Goal: Check status

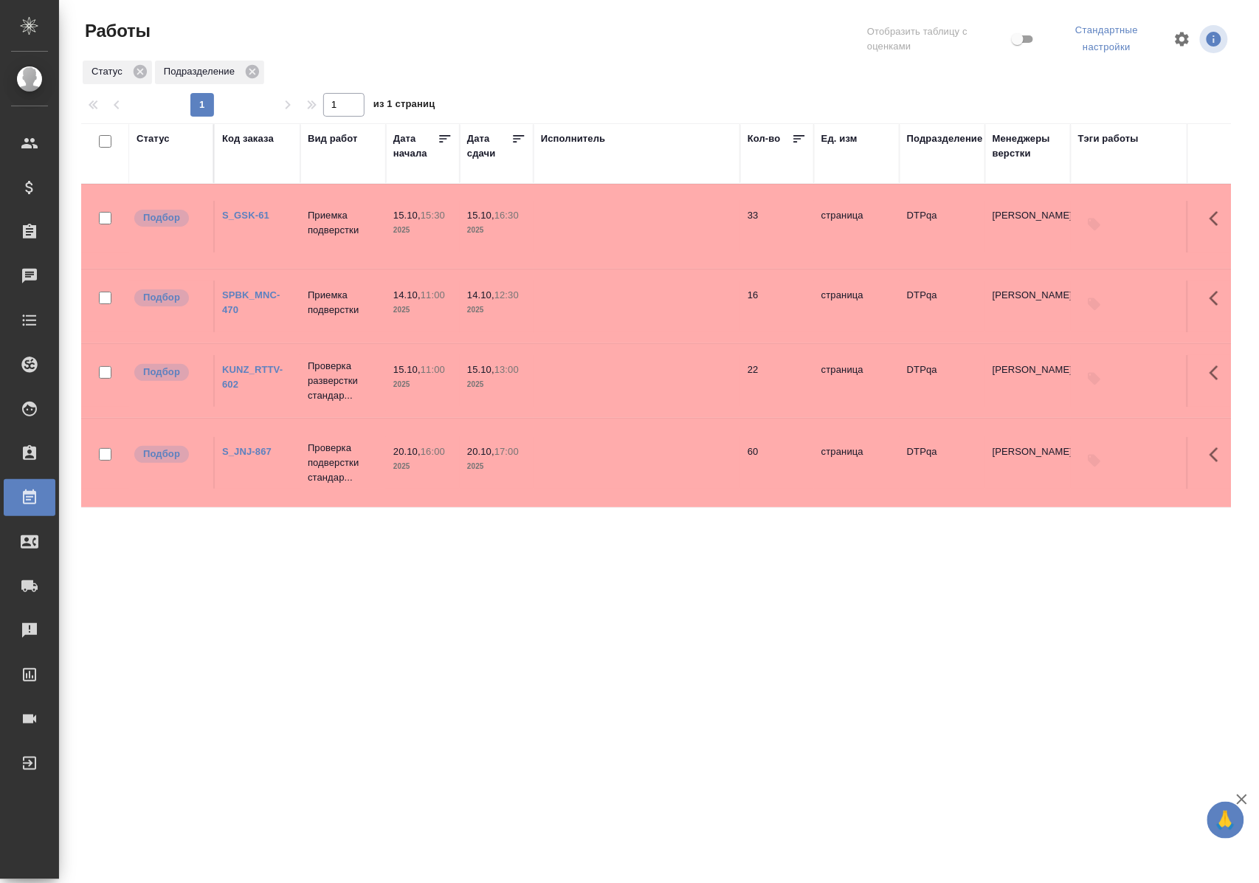
click at [154, 137] on div "Статус" at bounding box center [153, 138] width 33 height 15
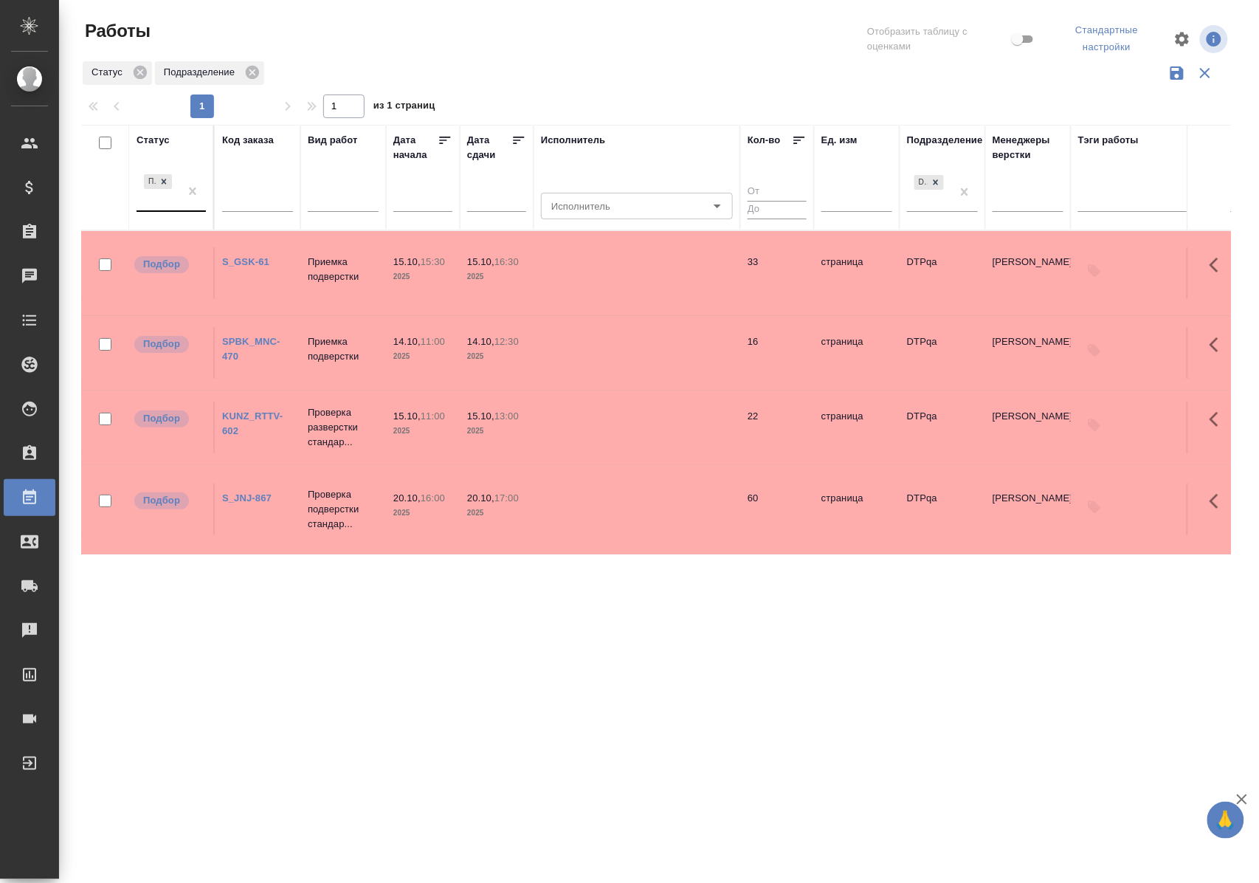
click at [166, 208] on div "Подбор" at bounding box center [158, 191] width 43 height 40
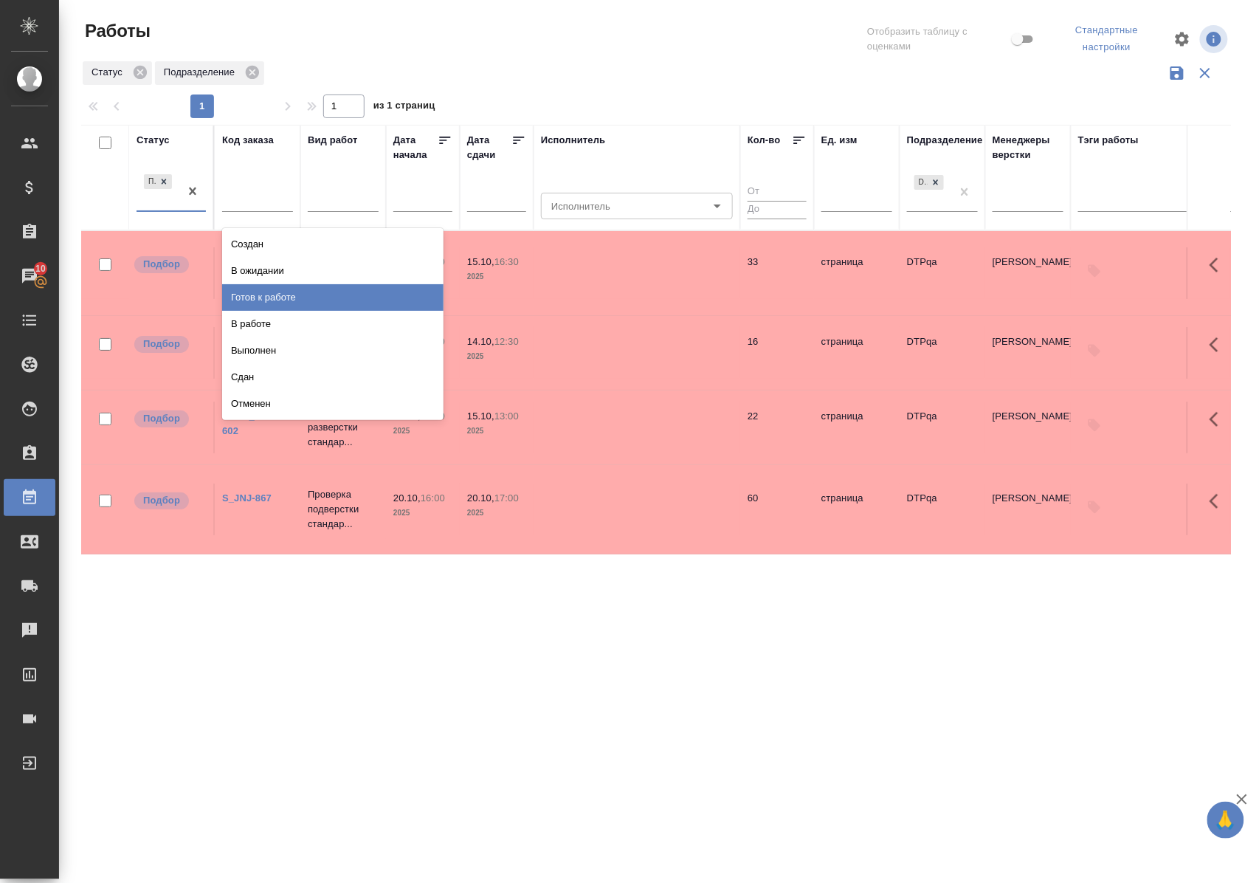
click at [288, 291] on div "Готов к работе" at bounding box center [332, 297] width 221 height 27
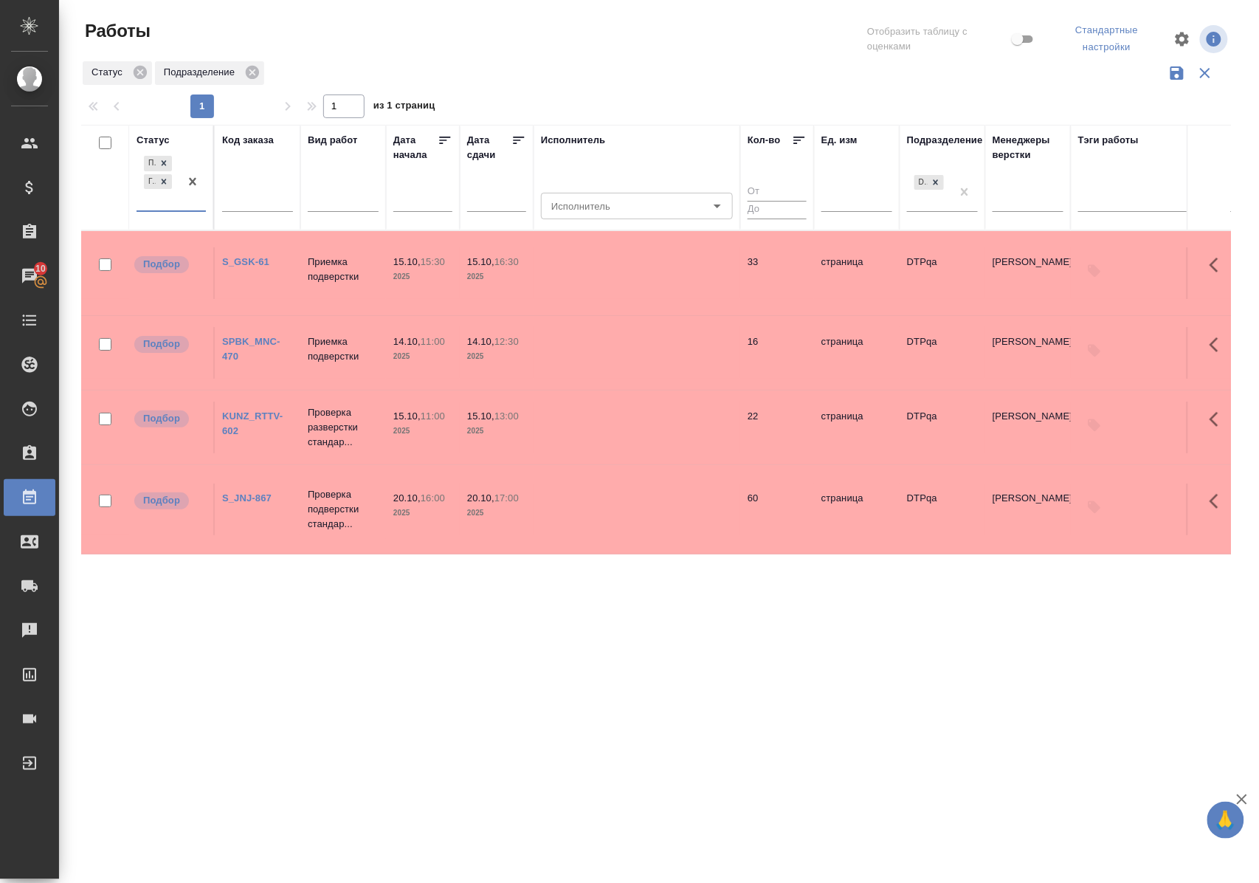
click at [160, 207] on div "Подбор Готов к работе" at bounding box center [158, 182] width 43 height 58
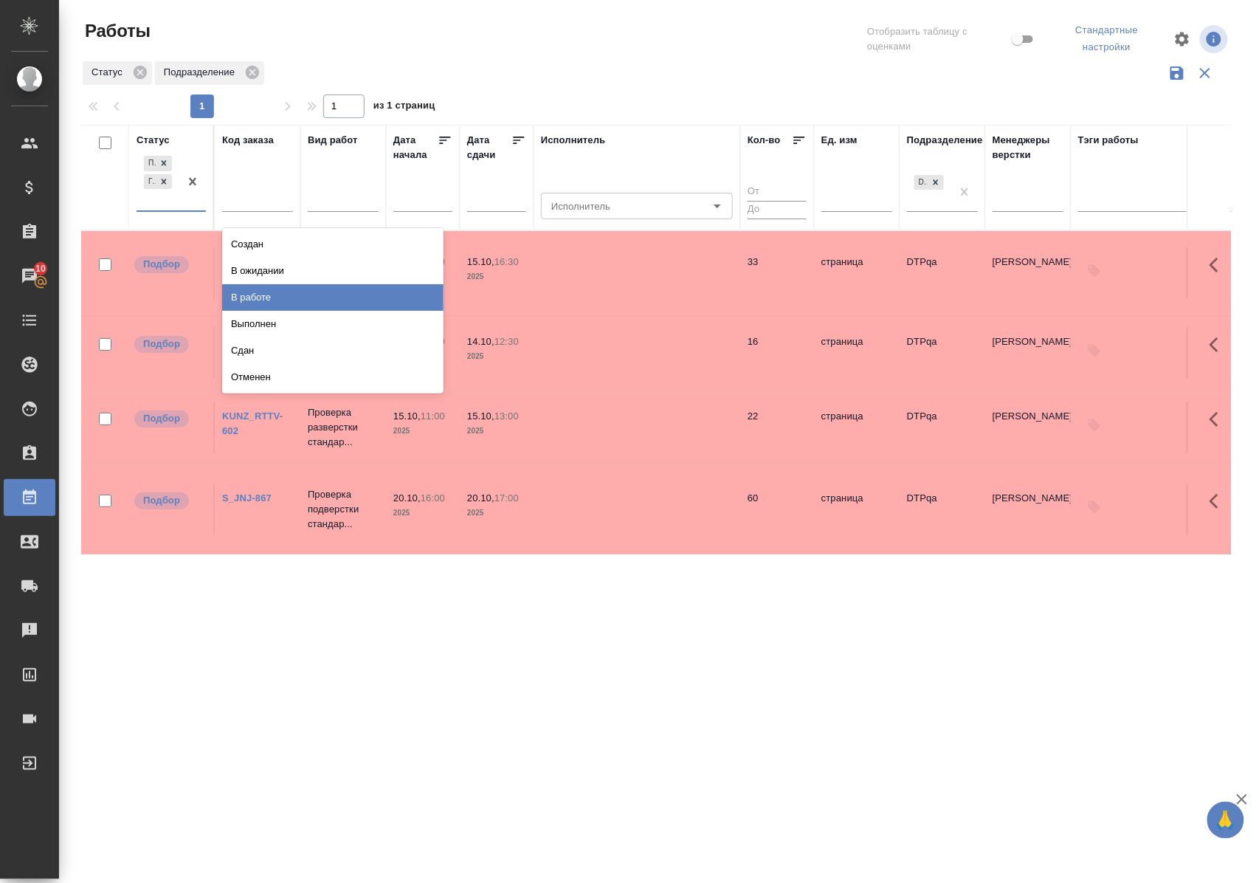
click at [258, 291] on div "В работе" at bounding box center [332, 297] width 221 height 27
